Goal: Information Seeking & Learning: Understand process/instructions

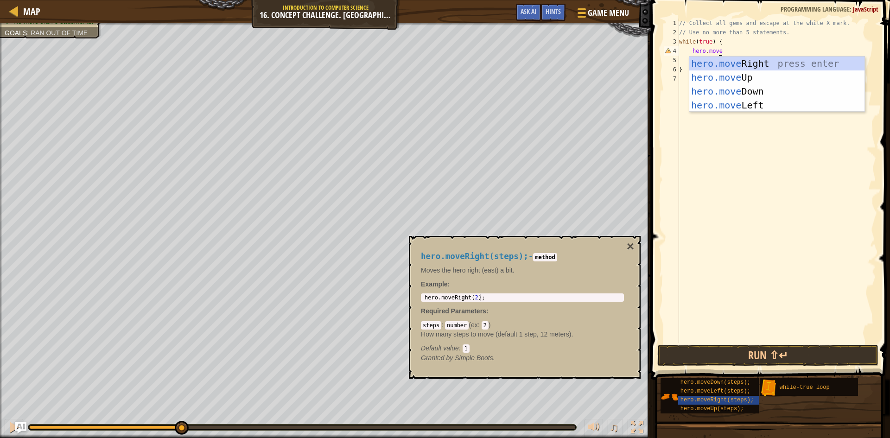
scroll to position [4, 3]
click at [632, 243] on button "×" at bounding box center [630, 246] width 7 height 13
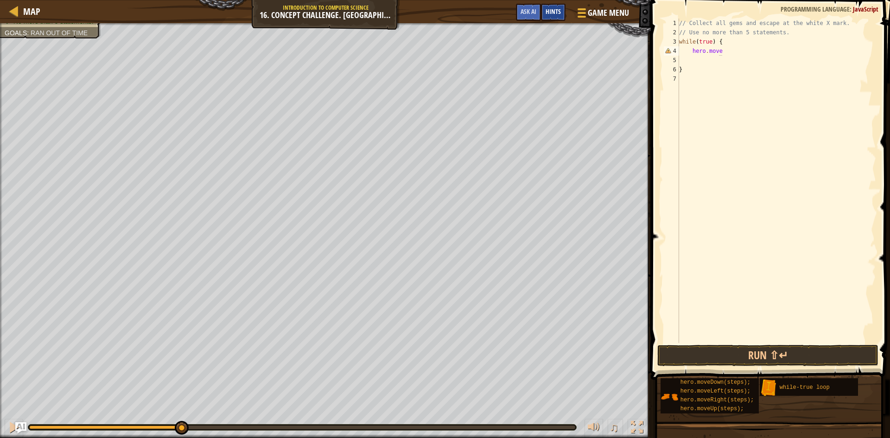
click at [557, 12] on span "Hints" at bounding box center [553, 11] width 15 height 9
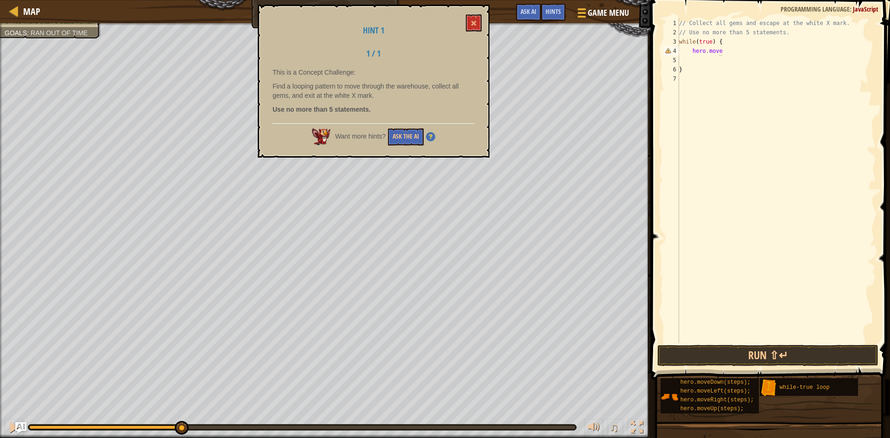
drag, startPoint x: 346, startPoint y: 94, endPoint x: 368, endPoint y: 93, distance: 21.8
click at [368, 93] on p "Find a looping pattern to move through the warehouse, collect all gems, and exi…" at bounding box center [374, 91] width 202 height 19
click at [475, 19] on button at bounding box center [474, 22] width 16 height 17
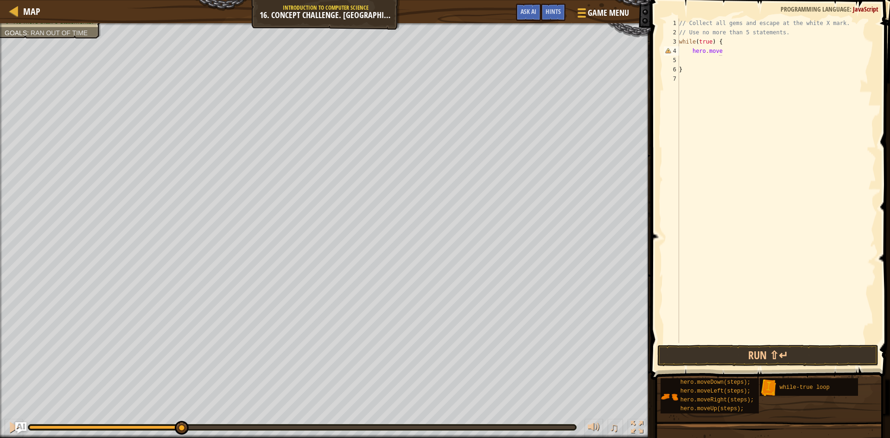
click at [727, 53] on div "// Collect all gems and escape at the white X mark. // Use no more than 5 state…" at bounding box center [776, 190] width 199 height 343
type textarea "hero.moveUp(2);"
type textarea "hero.moveRight("
click at [549, 8] on span "Hints" at bounding box center [553, 11] width 15 height 9
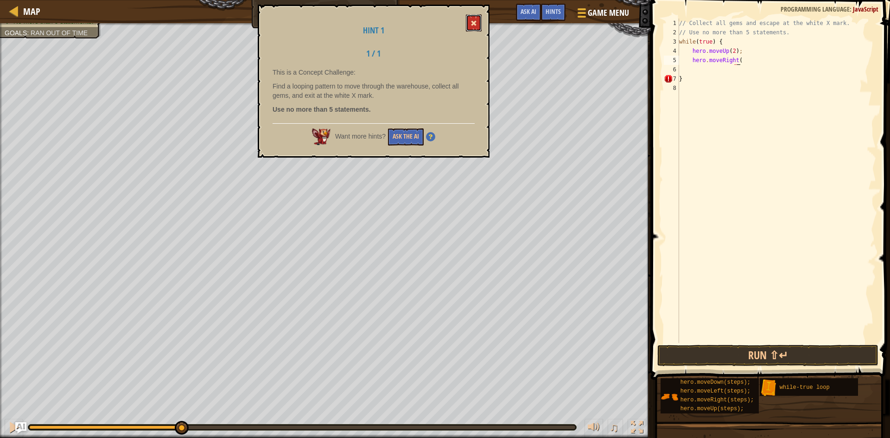
click at [476, 22] on span at bounding box center [474, 23] width 6 height 6
